Goal: Task Accomplishment & Management: Manage account settings

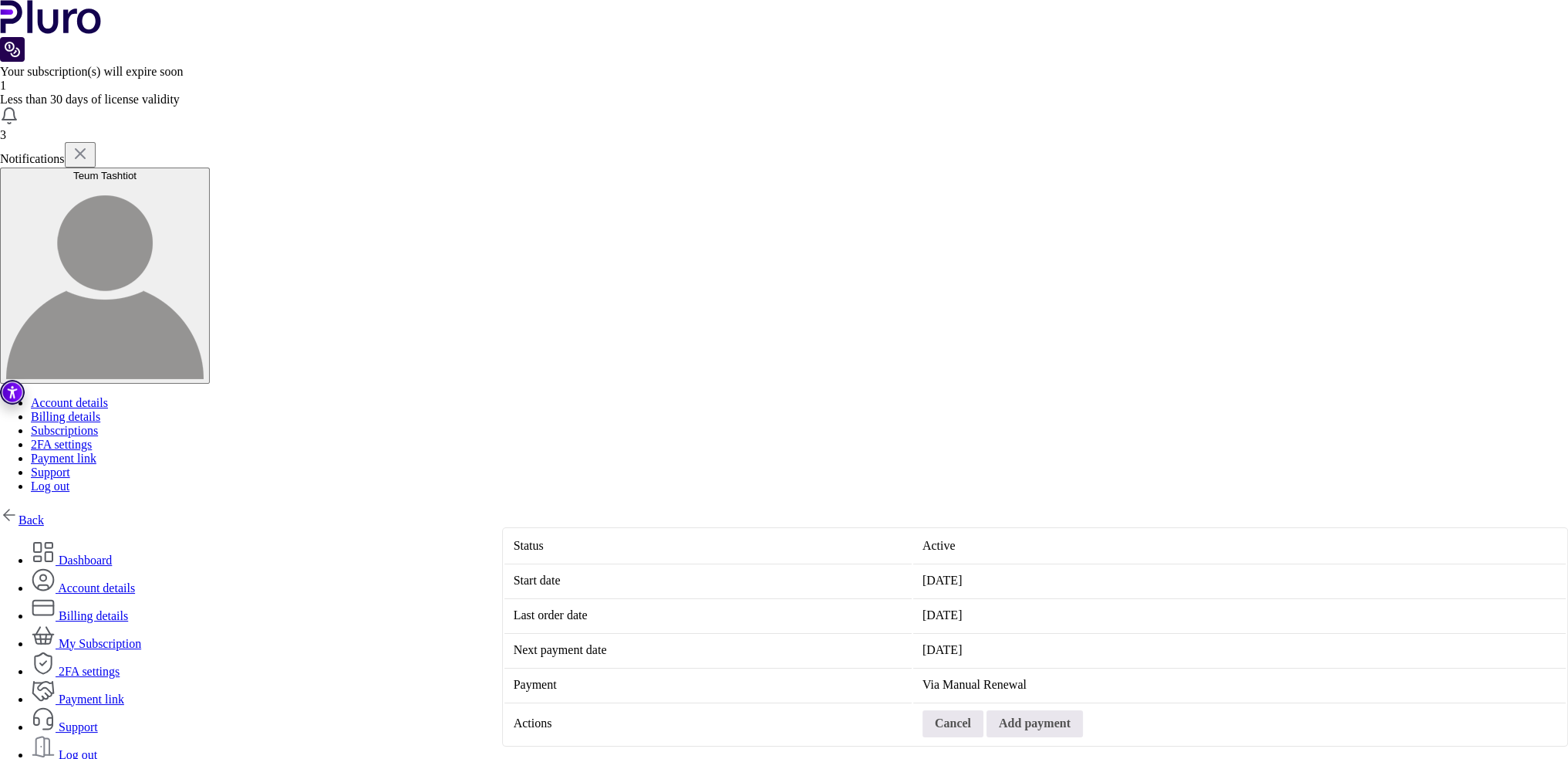
click at [25, 37] on img at bounding box center [12, 49] width 25 height 25
click at [19, 106] on img at bounding box center [9, 116] width 19 height 19
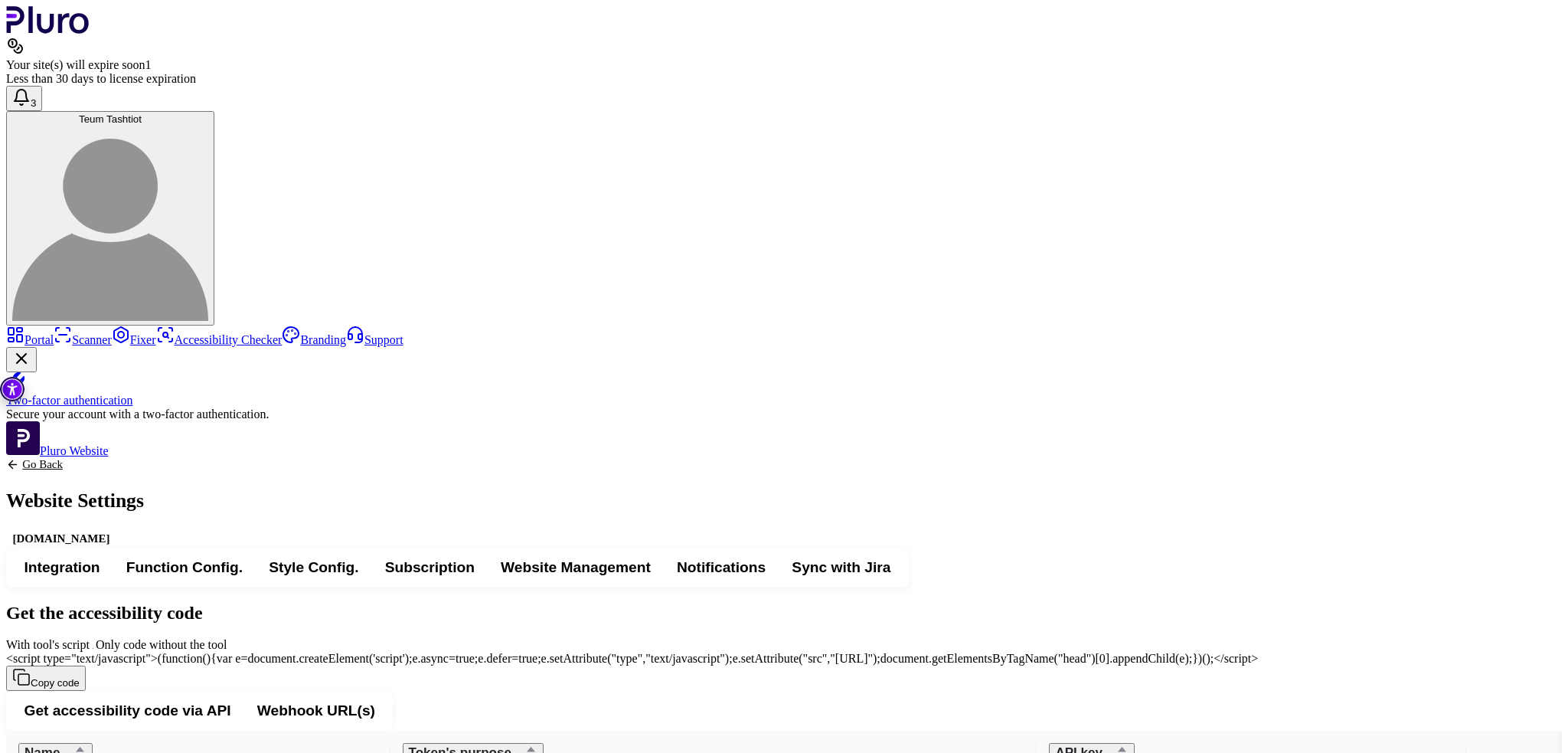
click at [1169, 58] on div "Your site(s) will expire soon 1" at bounding box center [784, 64] width 1555 height 14
click at [208, 125] on img at bounding box center [109, 222] width 196 height 196
click at [1461, 125] on link "Billing details" at bounding box center [1488, 118] width 81 height 12
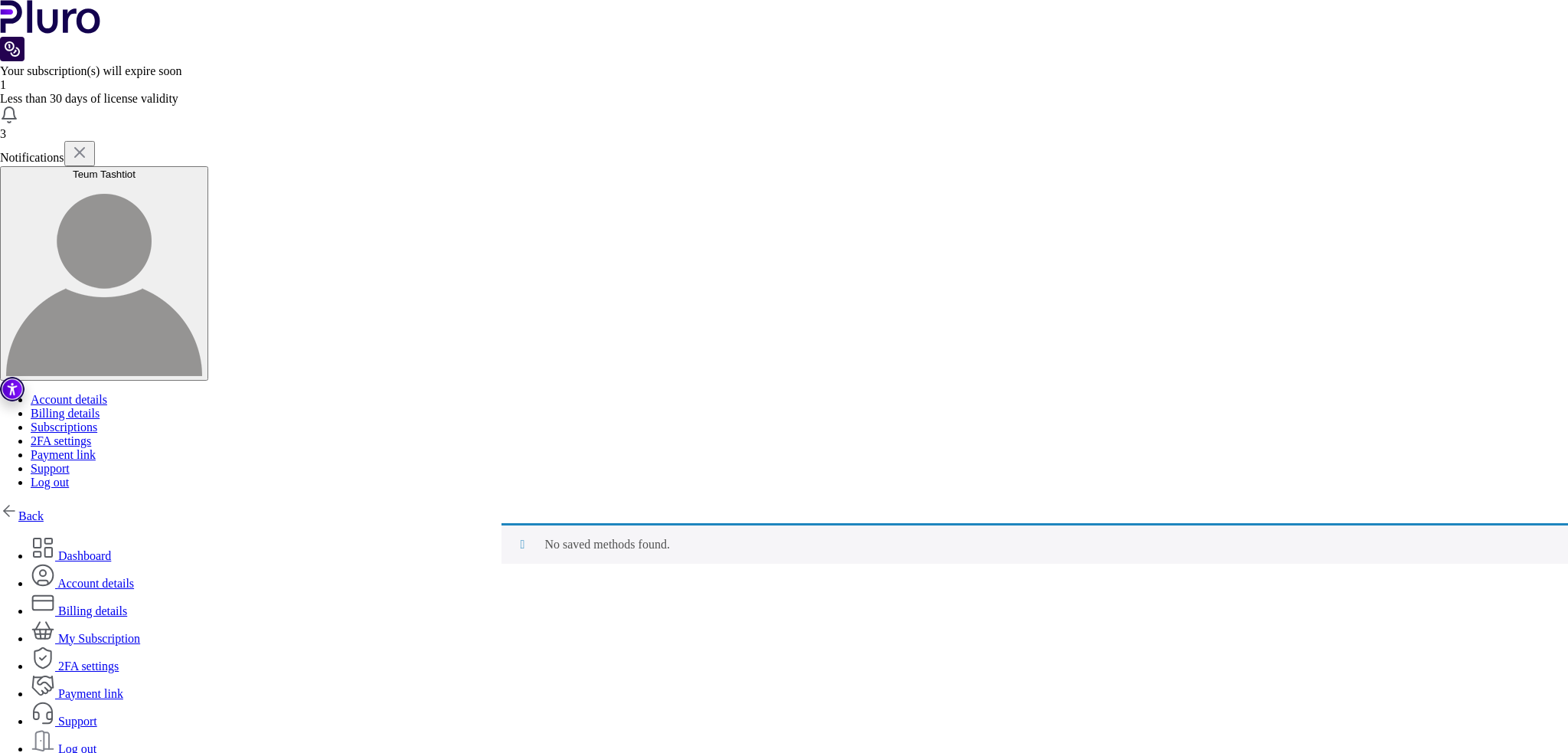
click at [140, 632] on link "My Subscription" at bounding box center [84, 638] width 109 height 13
